Goal: Task Accomplishment & Management: Complete application form

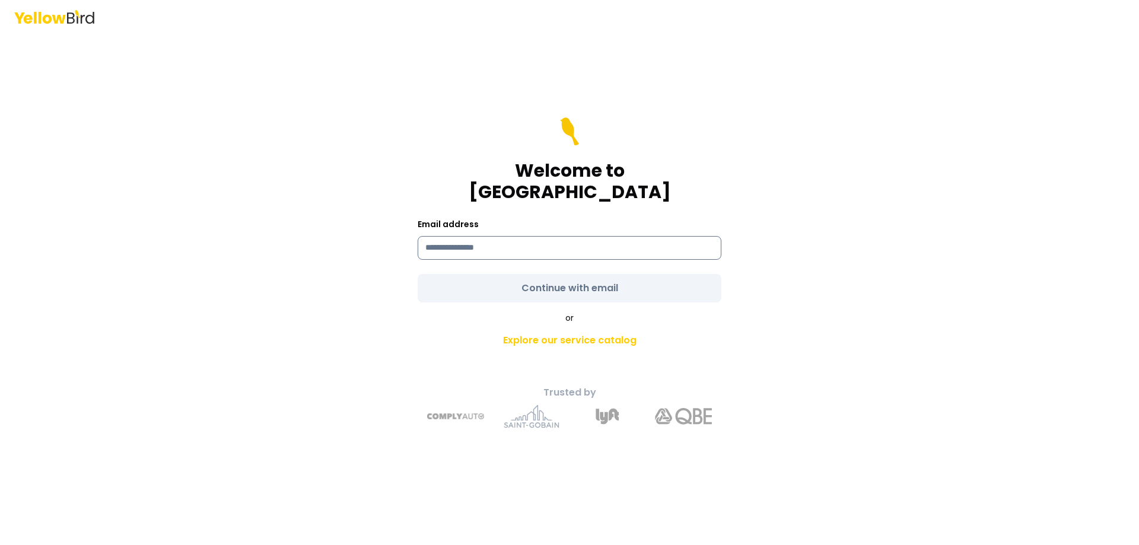
click at [568, 236] on input at bounding box center [570, 248] width 304 height 24
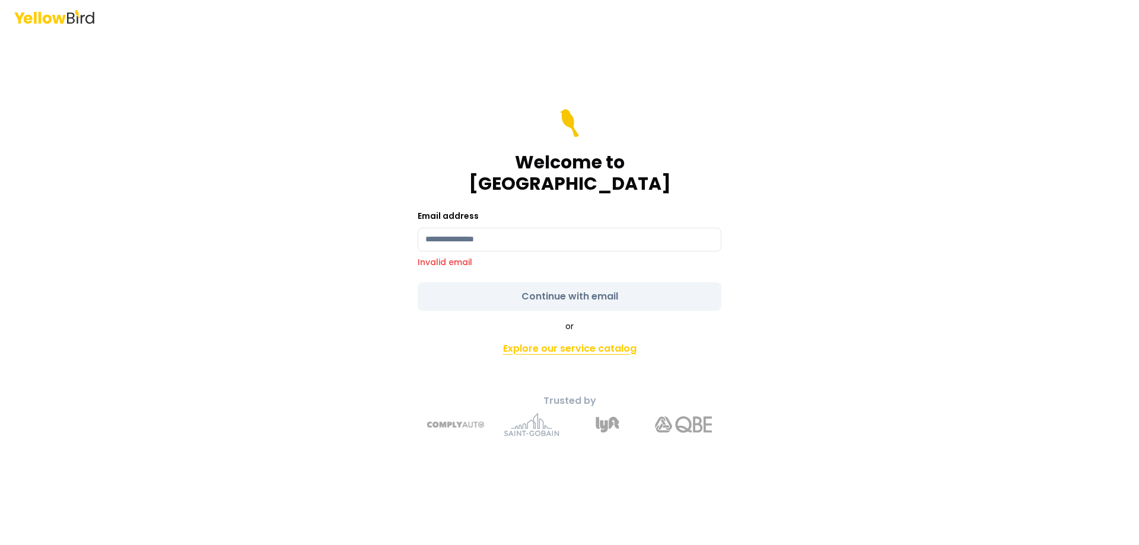
click at [574, 338] on link "Explore our service catalog" at bounding box center [570, 349] width 418 height 24
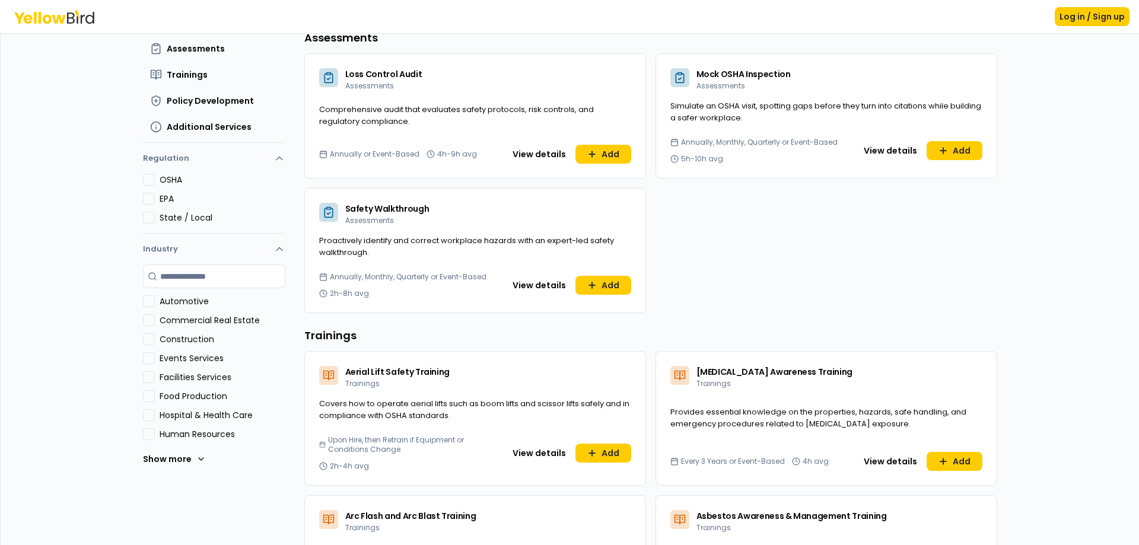
scroll to position [178, 0]
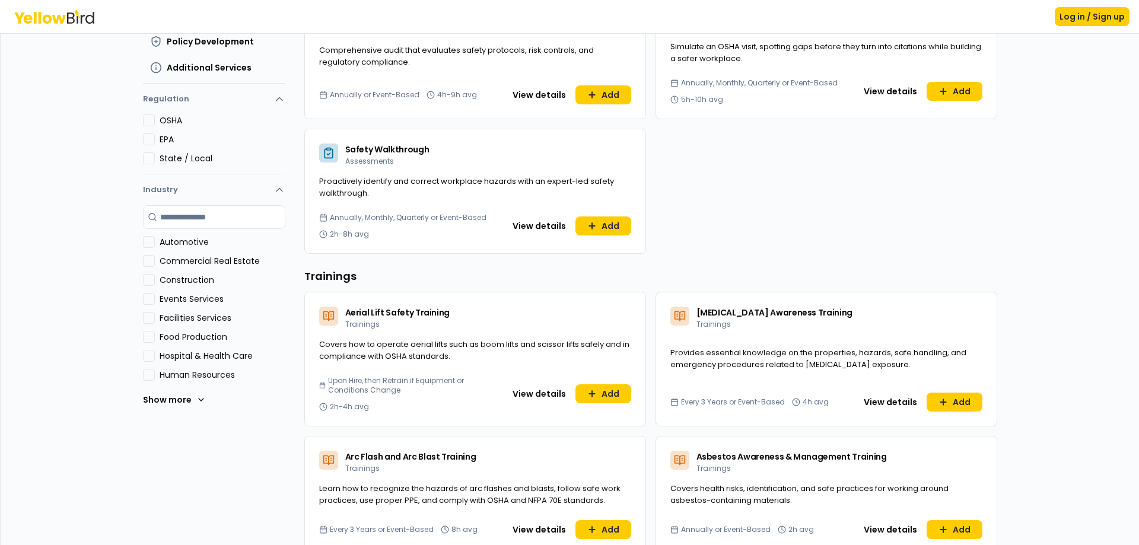
click at [145, 355] on Care "Hospital & Health Care" at bounding box center [149, 356] width 12 height 12
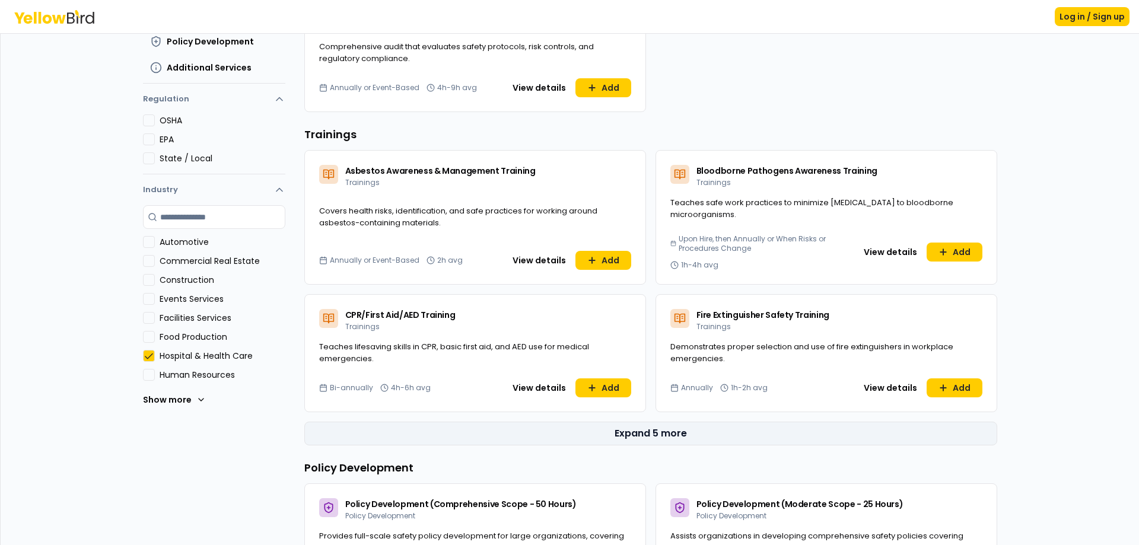
click at [638, 438] on button "Expand 5 more" at bounding box center [650, 434] width 693 height 24
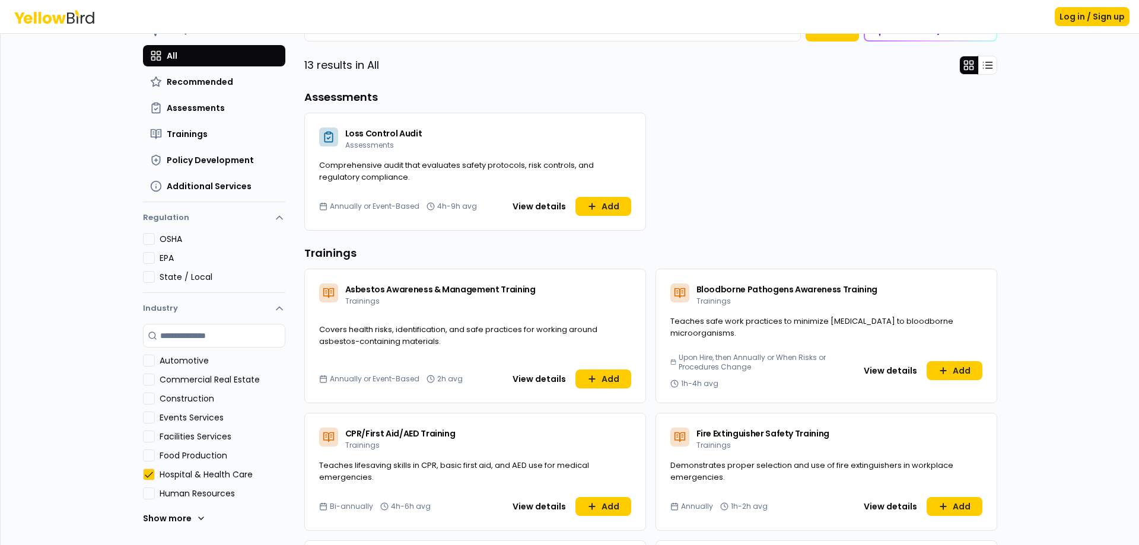
scroll to position [0, 0]
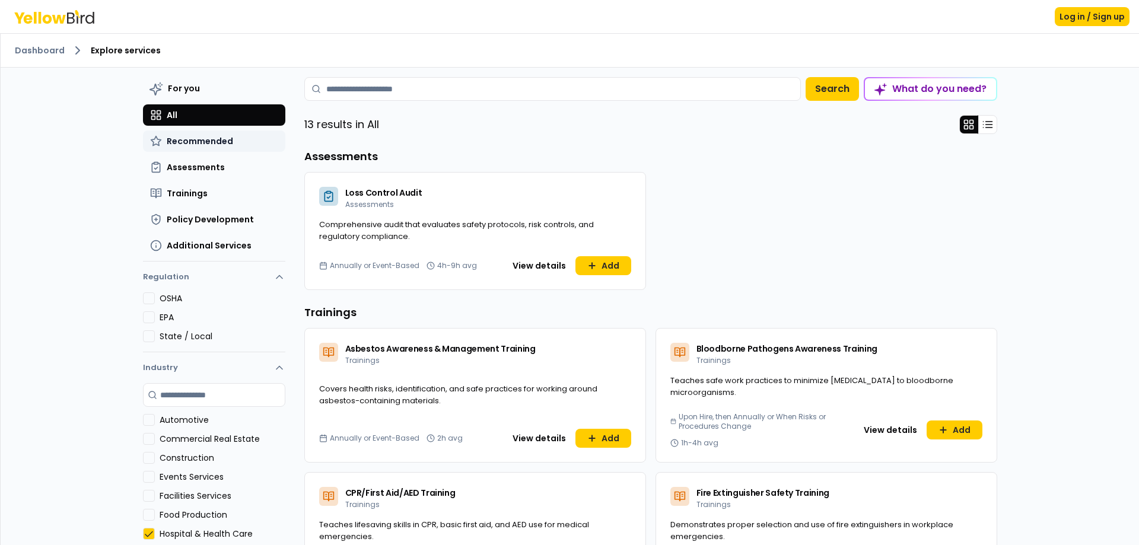
click at [199, 141] on span "Recommended" at bounding box center [200, 141] width 66 height 12
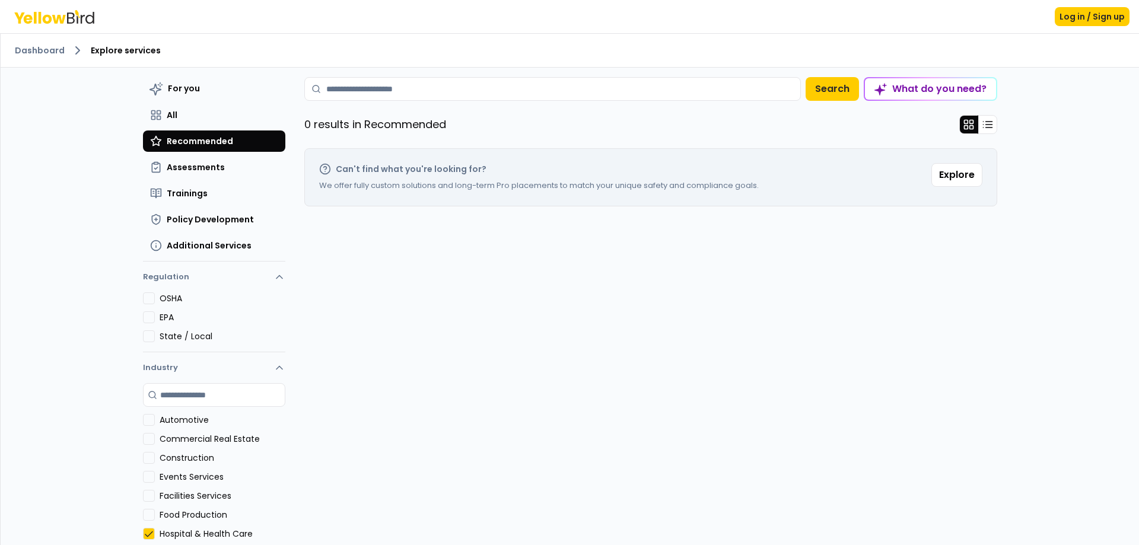
scroll to position [54, 0]
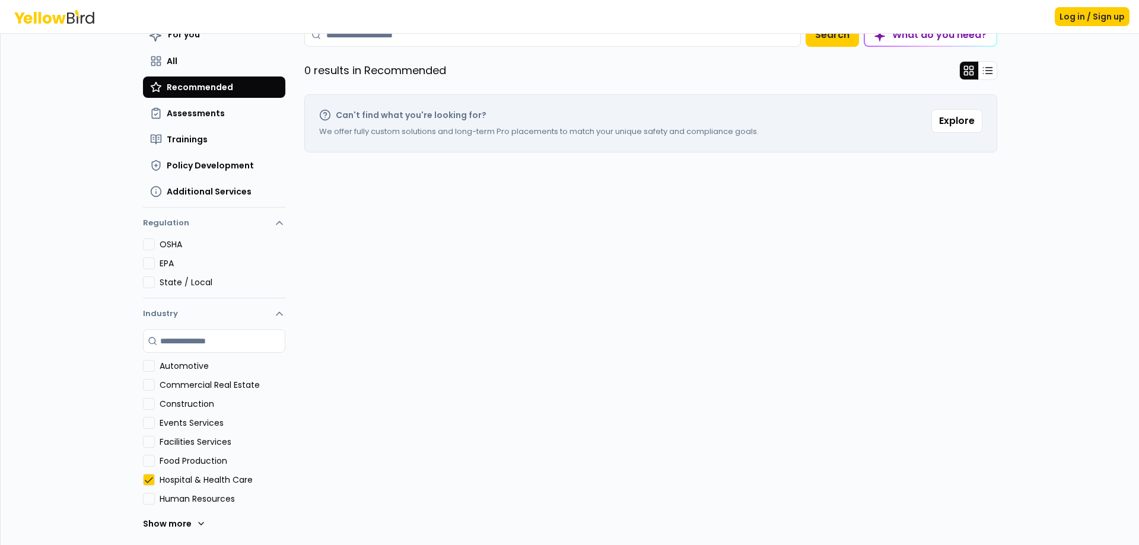
click at [143, 481] on Care "Hospital & Health Care" at bounding box center [149, 480] width 12 height 12
click at [148, 440] on Services "Facilities Services" at bounding box center [149, 442] width 12 height 12
click at [144, 444] on Services "Facilities Services" at bounding box center [149, 442] width 12 height 12
